Goal: Task Accomplishment & Management: Manage account settings

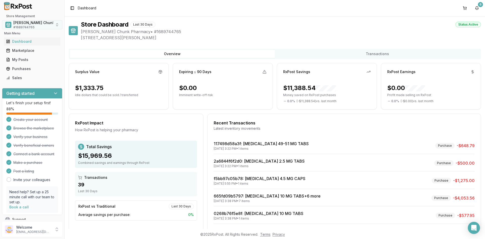
click at [19, 24] on span "[PERSON_NAME] Chunk Pharmacy" at bounding box center [43, 22] width 60 height 5
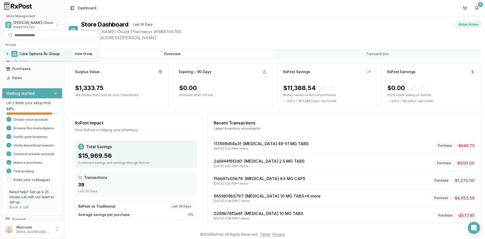
drag, startPoint x: 25, startPoint y: 52, endPoint x: 24, endPoint y: 59, distance: 7.4
click at [25, 52] on span "Care Options Rx Group" at bounding box center [39, 53] width 40 height 5
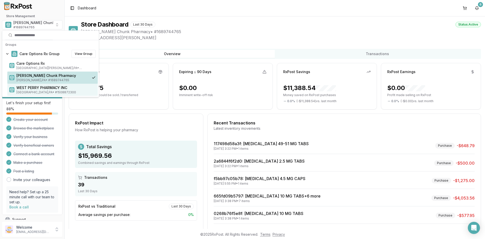
click at [27, 86] on span "WEST PERRY PHARMACY INC" at bounding box center [55, 87] width 79 height 5
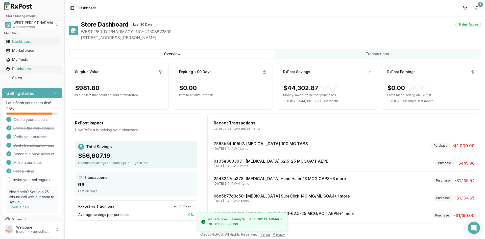
click at [23, 67] on div "Purchases" at bounding box center [32, 68] width 52 height 5
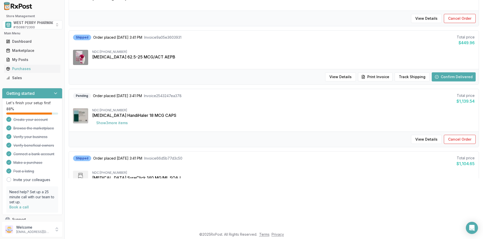
scroll to position [76, 0]
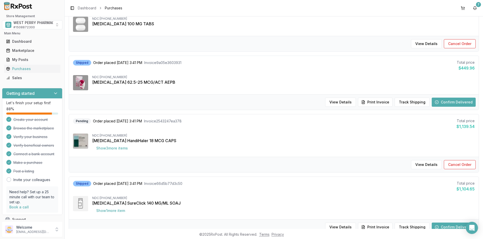
scroll to position [51, 0]
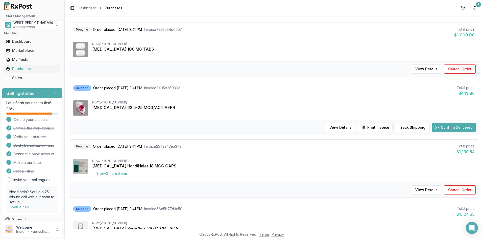
click at [286, 111] on div "NDC: [PHONE_NUMBER] [MEDICAL_DATA] 62.5-25 MCG/ACT AEPB" at bounding box center [274, 107] width 402 height 15
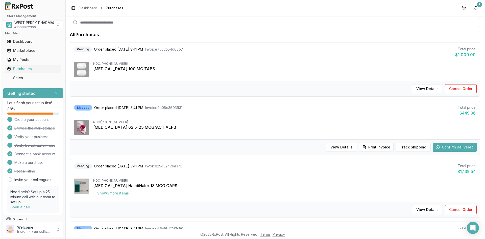
scroll to position [0, 0]
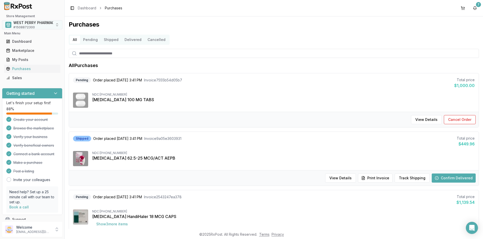
click at [27, 25] on span "WEST PERRY PHARMACY INC" at bounding box center [38, 22] width 51 height 5
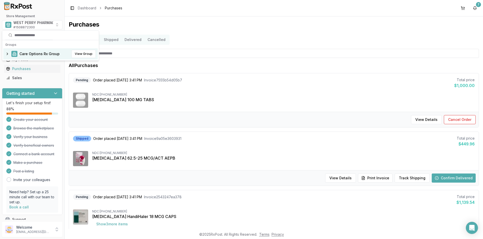
click at [27, 54] on span "Care Options Rx Group" at bounding box center [39, 53] width 40 height 5
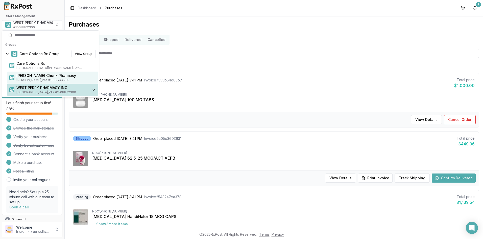
click at [34, 77] on span "[PERSON_NAME] Chunk Pharmacy" at bounding box center [55, 75] width 79 height 5
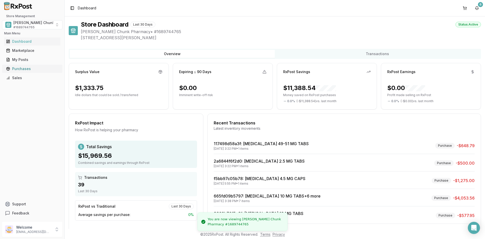
click at [20, 70] on div "Purchases" at bounding box center [32, 68] width 52 height 5
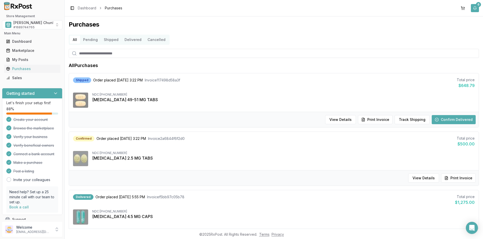
click at [474, 8] on button "6" at bounding box center [475, 8] width 8 height 8
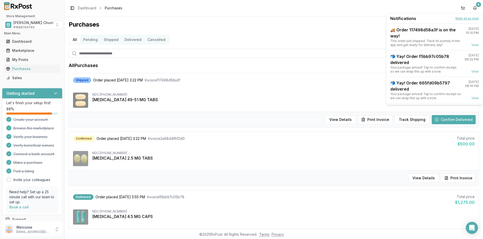
click at [469, 18] on button "Mark all as read" at bounding box center [466, 18] width 23 height 4
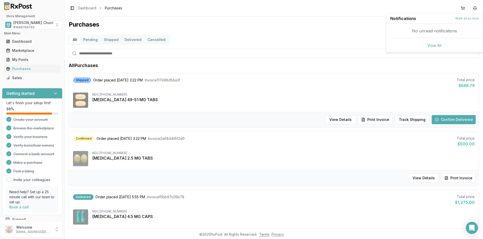
click at [437, 6] on div "Toggle Sidebar Dashboard Purchases" at bounding box center [274, 8] width 418 height 16
drag, startPoint x: 20, startPoint y: 17, endPoint x: 20, endPoint y: 22, distance: 5.3
click at [20, 17] on h2 "Store Management" at bounding box center [32, 16] width 60 height 4
click at [21, 26] on span "# 1689744765" at bounding box center [23, 27] width 21 height 4
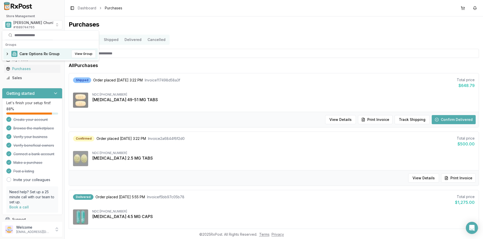
click at [21, 53] on span "Care Options Rx Group" at bounding box center [39, 53] width 40 height 5
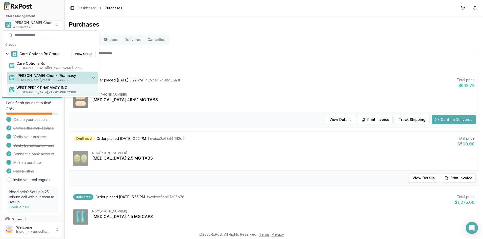
click at [28, 90] on span "WEST PERRY PHARMACY INC" at bounding box center [55, 87] width 79 height 5
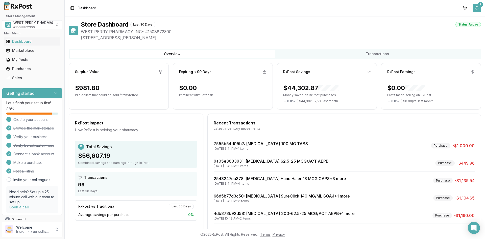
click at [477, 10] on button "7" at bounding box center [477, 8] width 8 height 8
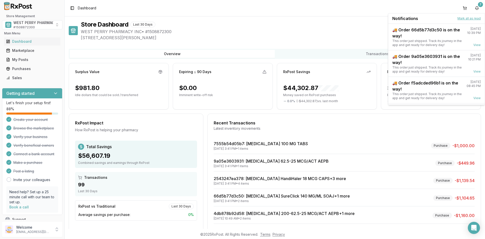
click at [466, 16] on button "Mark all as read" at bounding box center [468, 18] width 23 height 4
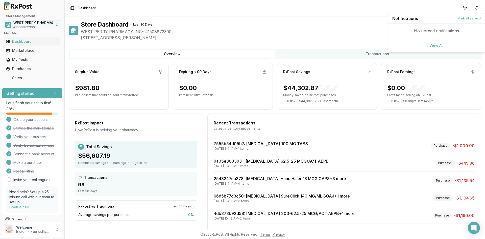
click at [22, 26] on span "# 1508872300" at bounding box center [23, 27] width 21 height 4
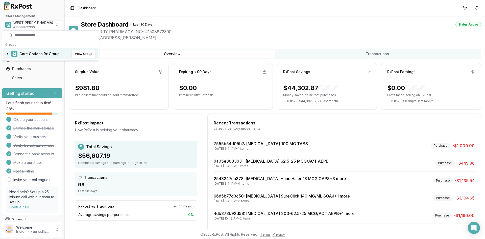
click at [25, 54] on span "Care Options Rx Group" at bounding box center [39, 53] width 40 height 5
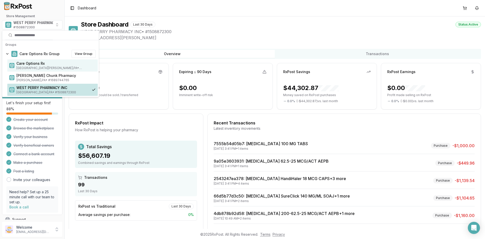
click at [27, 65] on span "Care Options Rx" at bounding box center [55, 63] width 79 height 5
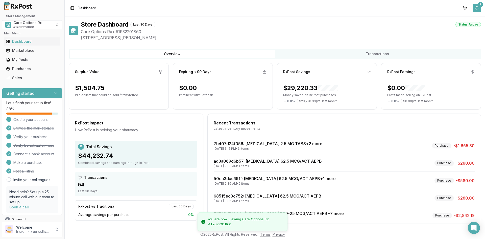
click at [476, 6] on button "7" at bounding box center [477, 8] width 8 height 8
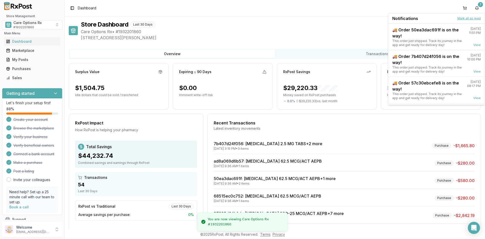
click at [464, 18] on button "Mark all as read" at bounding box center [468, 18] width 23 height 4
